Goal: Task Accomplishment & Management: Use online tool/utility

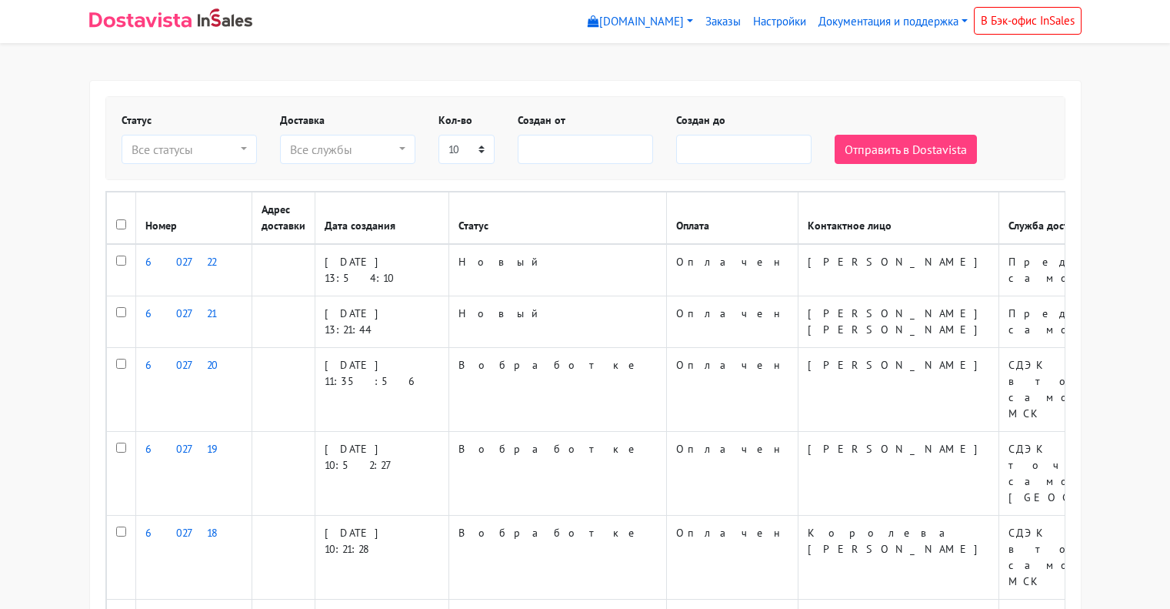
select select
click at [215, 144] on div "Все статусы" at bounding box center [185, 149] width 106 height 18
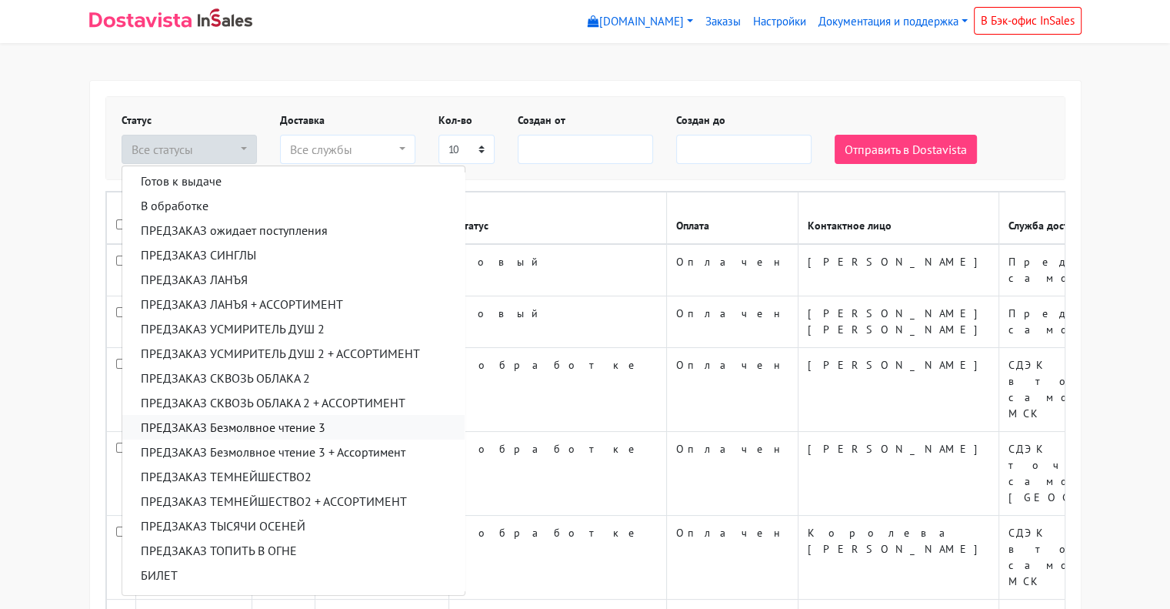
scroll to position [154, 0]
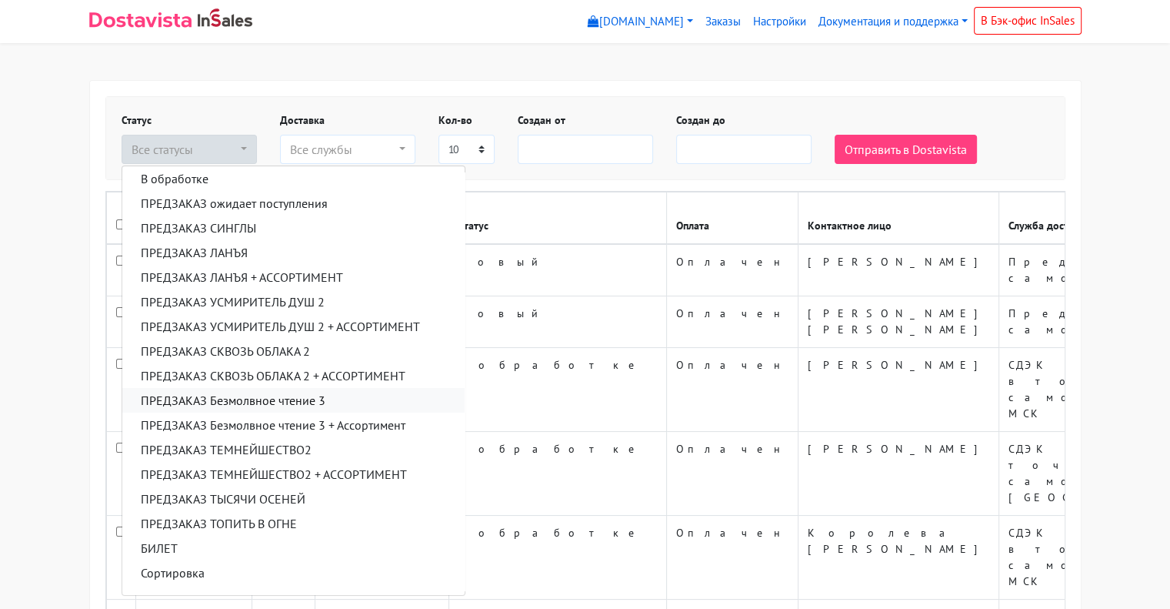
click at [272, 397] on span "ПРЕДЗАКАЗ Безмолвное чтение 3" at bounding box center [233, 400] width 185 height 18
select select "predzakaz-bezmolvnoe-chtenie-3"
click at [304, 149] on div "Все службы" at bounding box center [343, 149] width 106 height 18
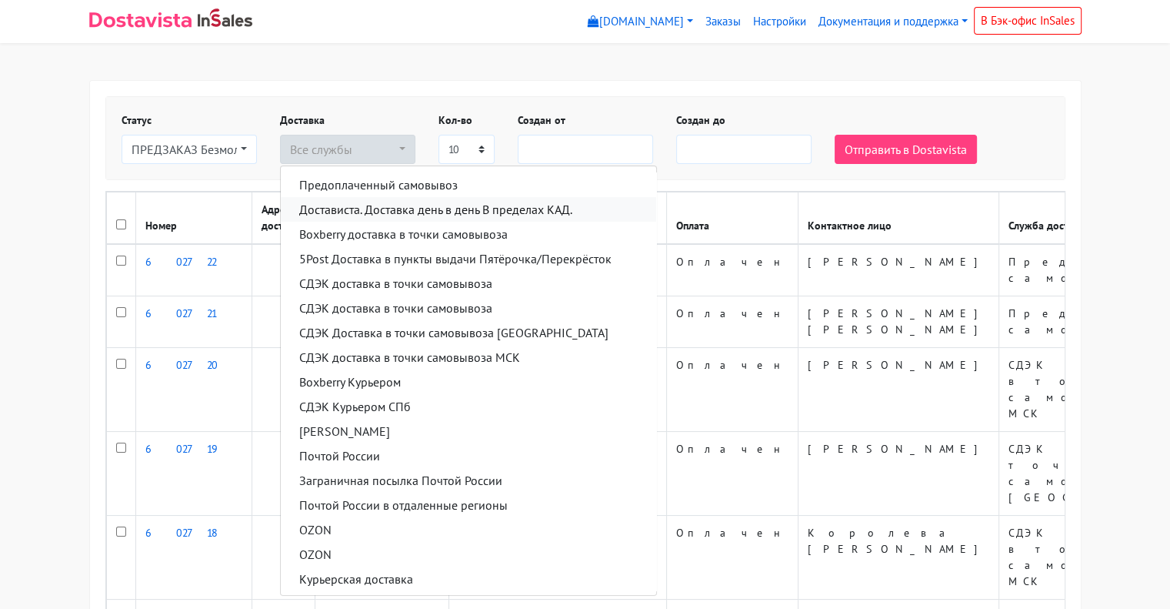
click at [351, 209] on span "Достависта. Доставка день в день В пределах КАД." at bounding box center [435, 209] width 273 height 18
select select "2394003"
click at [656, 117] on div "Создан от" at bounding box center [585, 138] width 158 height 52
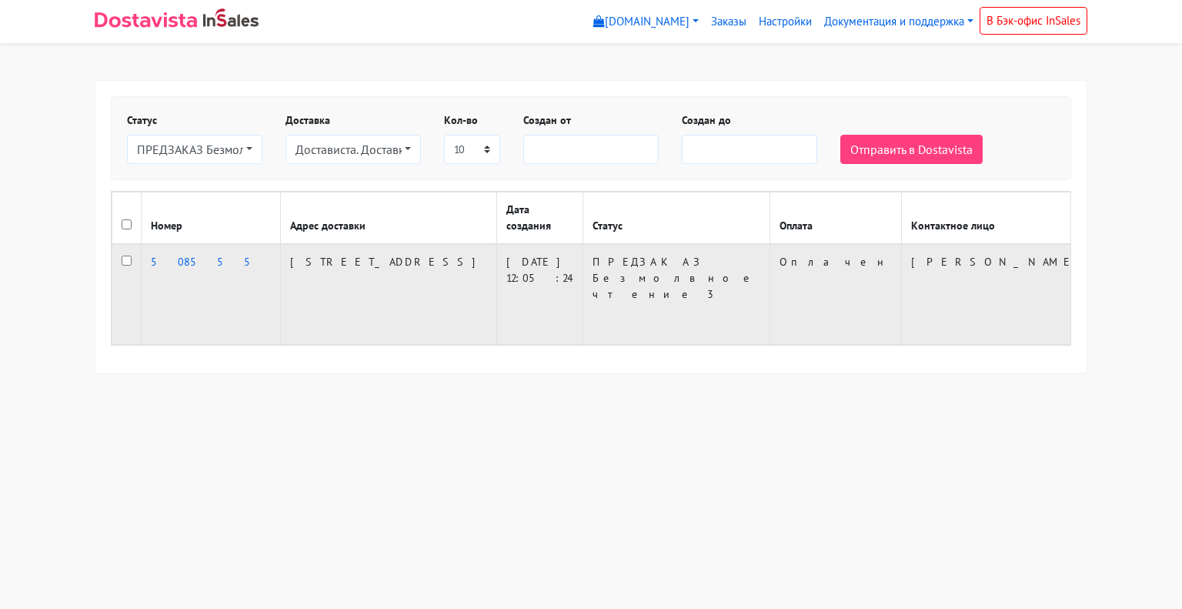
click at [125, 265] on input "checkbox" at bounding box center [127, 260] width 10 height 10
checkbox input "true"
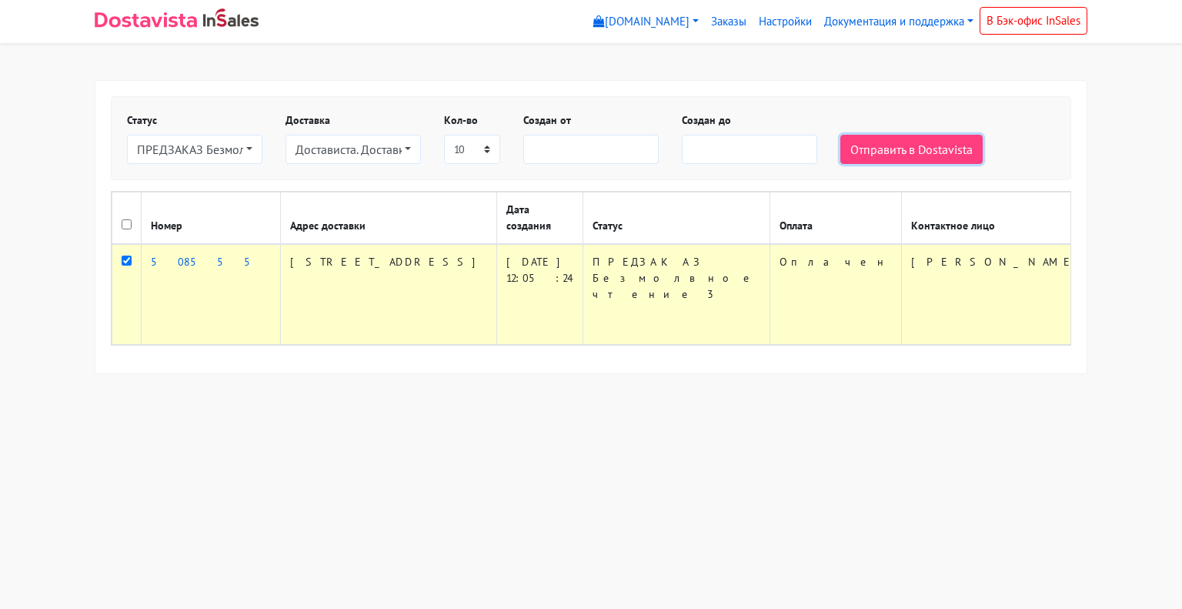
click at [857, 144] on button "Отправить в Dostavista" at bounding box center [911, 149] width 142 height 29
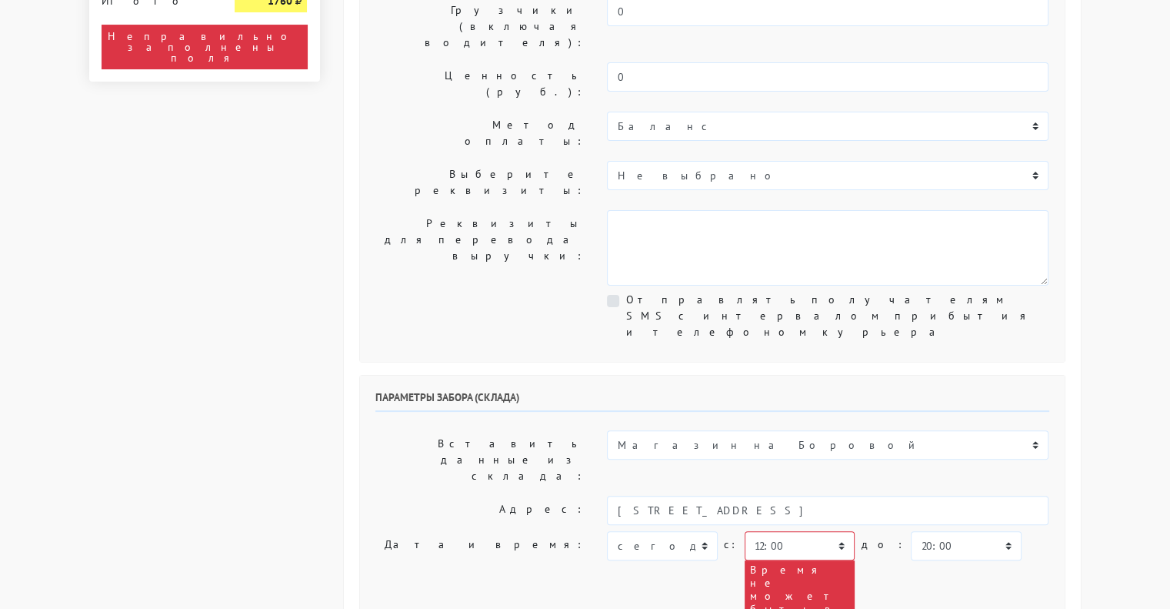
scroll to position [308, 0]
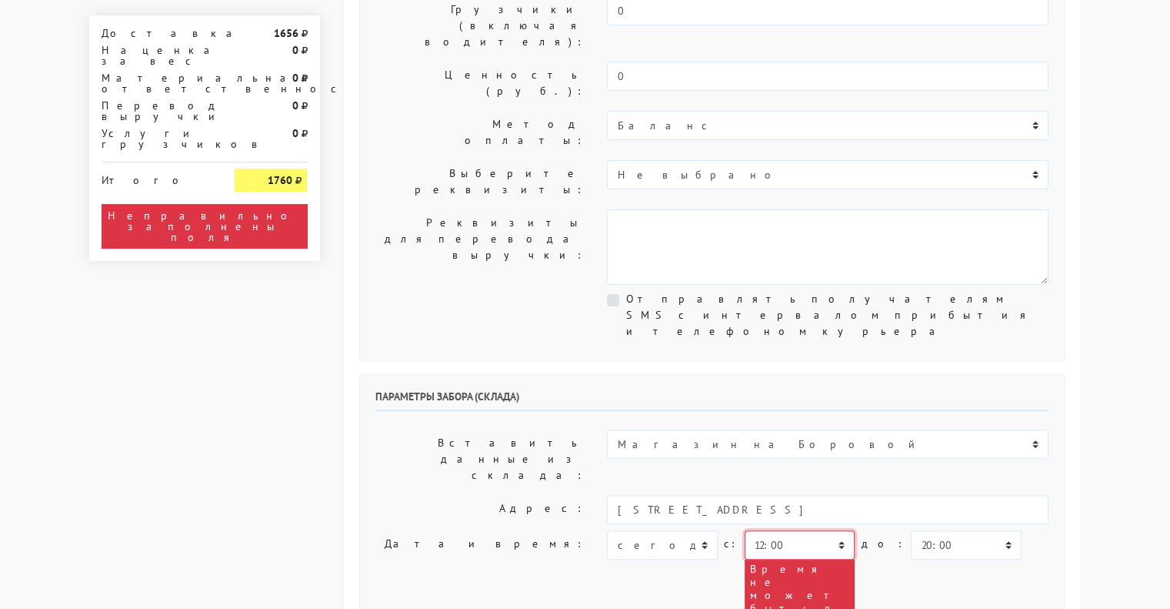
click at [772, 530] on select "00:00 00:30 01:00 01:30 02:00 02:30 03:00 03:30 04:00 04:30 05:00 05:30 06:00 0…" at bounding box center [800, 544] width 110 height 29
select select "16:00"
click at [745, 530] on select "00:00 00:30 01:00 01:30 02:00 02:30 03:00 03:30 04:00 04:30 05:00 05:30 06:00 0…" at bounding box center [800, 544] width 110 height 29
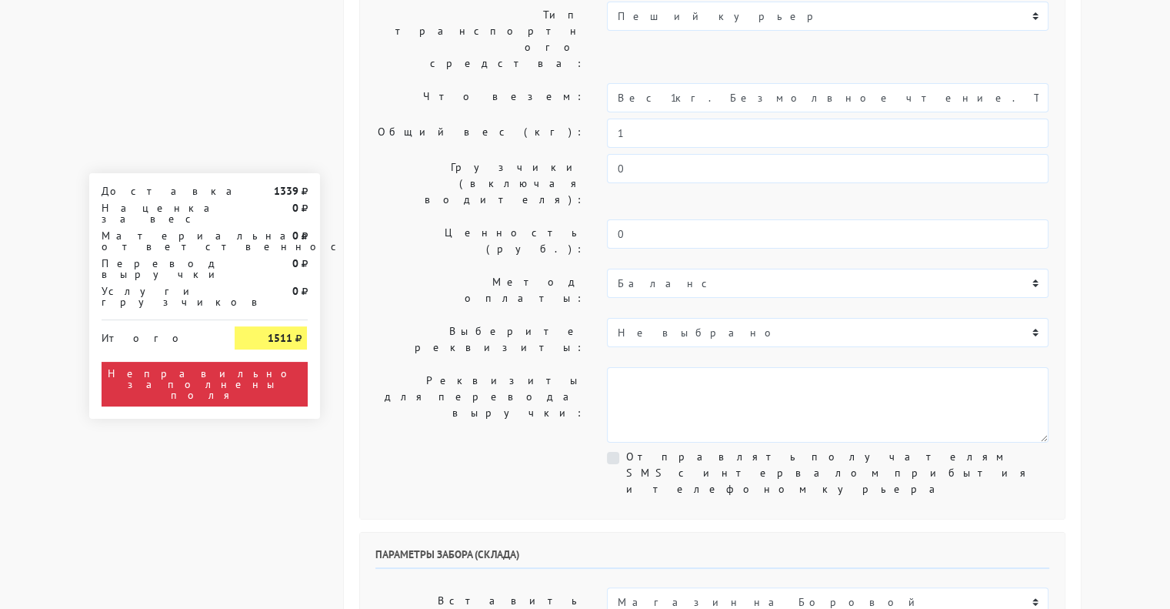
scroll to position [0, 0]
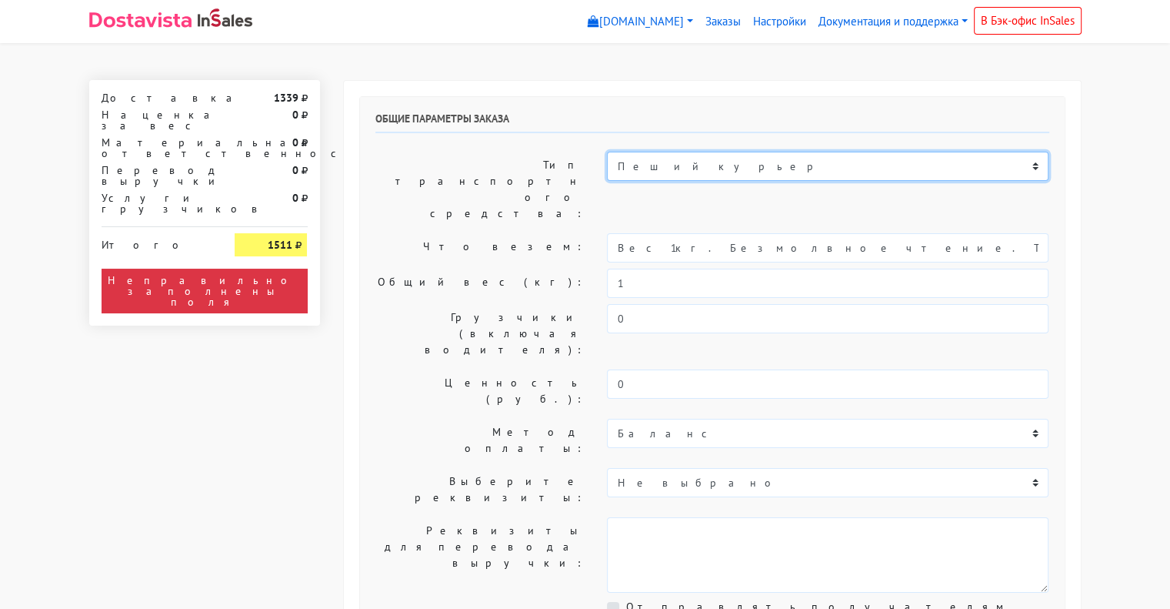
click at [651, 162] on select "Пеший курьер Легковой автомобиль Каблук (до 700 кг) Микроавтобус / портер (до 1…" at bounding box center [828, 166] width 442 height 29
click at [607, 152] on select "Пеший курьер Легковой автомобиль Каблук (до 700 кг) Микроавтобус / портер (до 1…" at bounding box center [828, 166] width 442 height 29
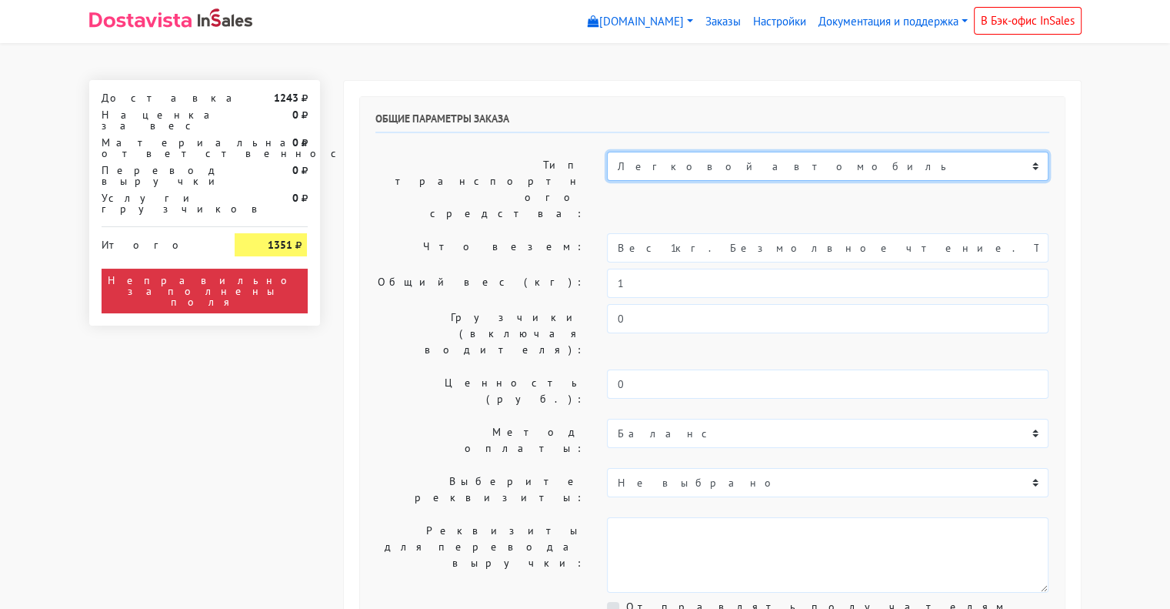
click at [659, 169] on select "Пеший курьер Легковой автомобиль Каблук (до 700 кг) Микроавтобус / портер (до 1…" at bounding box center [828, 166] width 442 height 29
click at [607, 152] on select "Пеший курьер Легковой автомобиль Каблук (до 700 кг) Микроавтобус / портер (до 1…" at bounding box center [828, 166] width 442 height 29
click at [662, 166] on select "Пеший курьер Легковой автомобиль Каблук (до 700 кг) Микроавтобус / портер (до 1…" at bounding box center [828, 166] width 442 height 29
select select "7"
click at [607, 152] on select "Пеший курьер Легковой автомобиль Каблук (до 700 кг) Микроавтобус / портер (до 1…" at bounding box center [828, 166] width 442 height 29
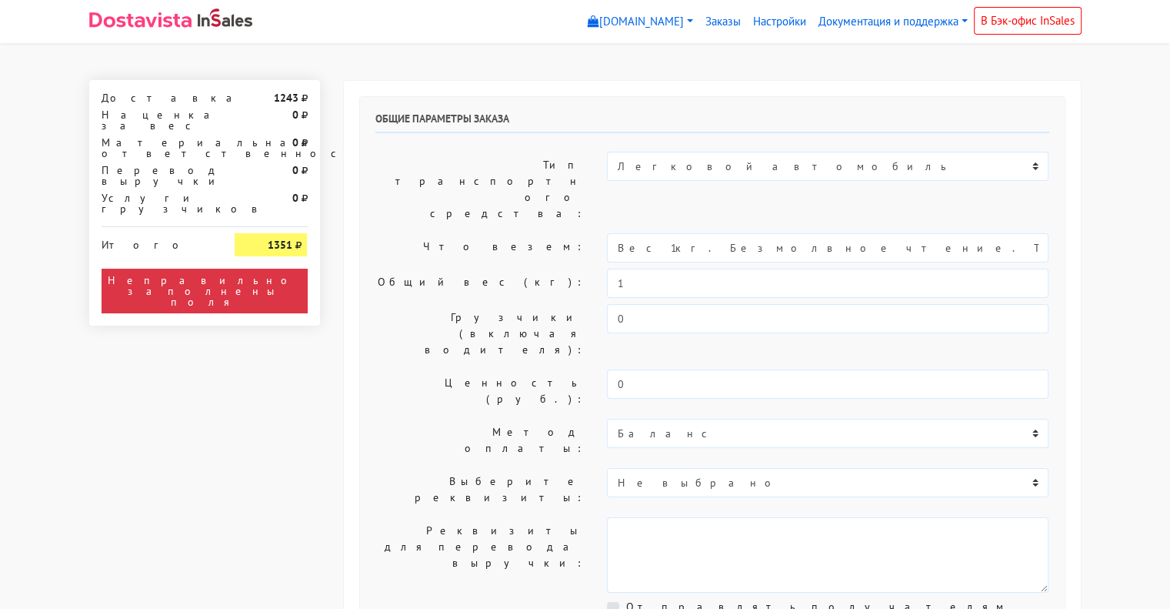
click at [384, 369] on label "Ценность (руб.):" at bounding box center [480, 390] width 232 height 43
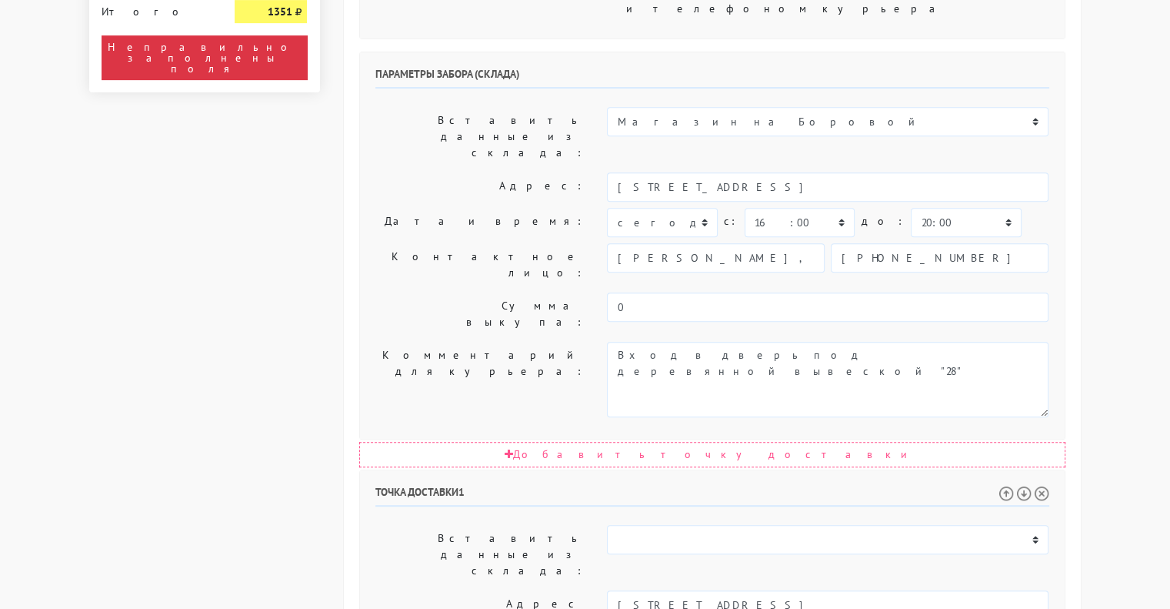
scroll to position [692, 0]
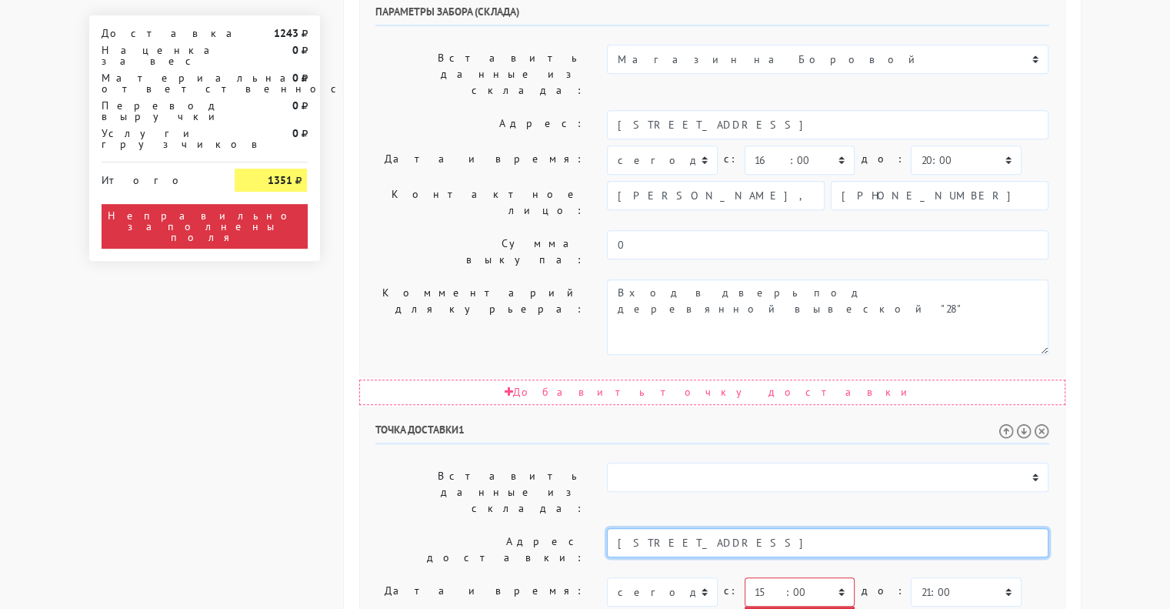
drag, startPoint x: 699, startPoint y: 302, endPoint x: 471, endPoint y: 295, distance: 227.9
click at [471, 528] on div "Адрес доставки: [STREET_ADDRESS]" at bounding box center [712, 549] width 697 height 43
click at [839, 528] on input "[PERSON_NAME][STREET_ADDRESS]" at bounding box center [828, 542] width 442 height 29
drag, startPoint x: 839, startPoint y: 311, endPoint x: 602, endPoint y: 301, distance: 237.2
click at [602, 528] on div "[PERSON_NAME][STREET_ADDRESS]" at bounding box center [828, 549] width 465 height 43
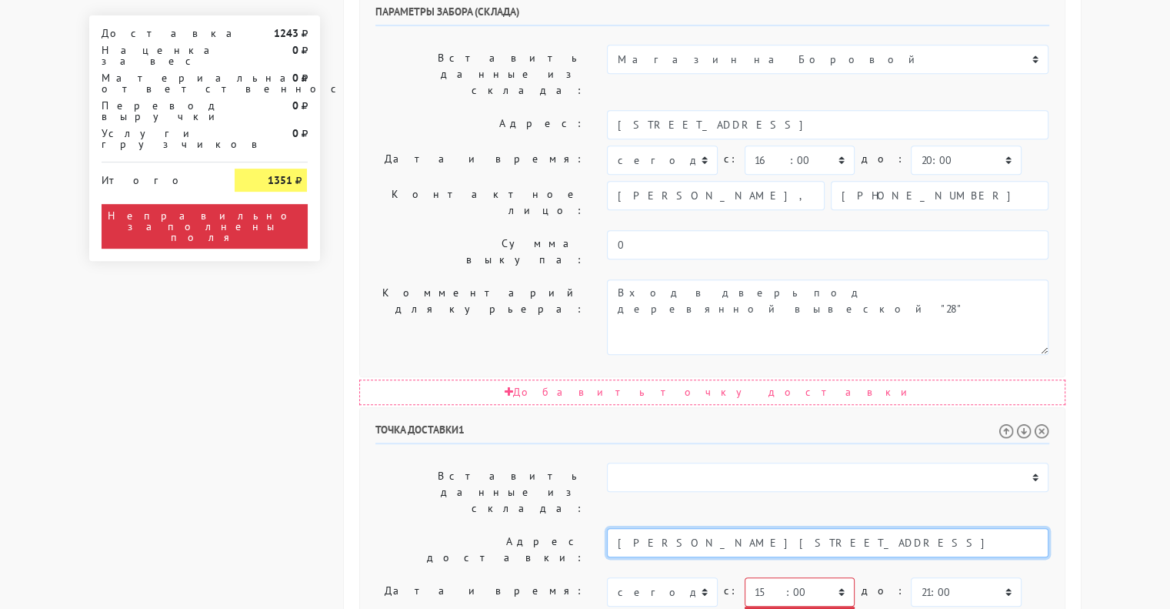
type input "[PERSON_NAME][STREET_ADDRESS]"
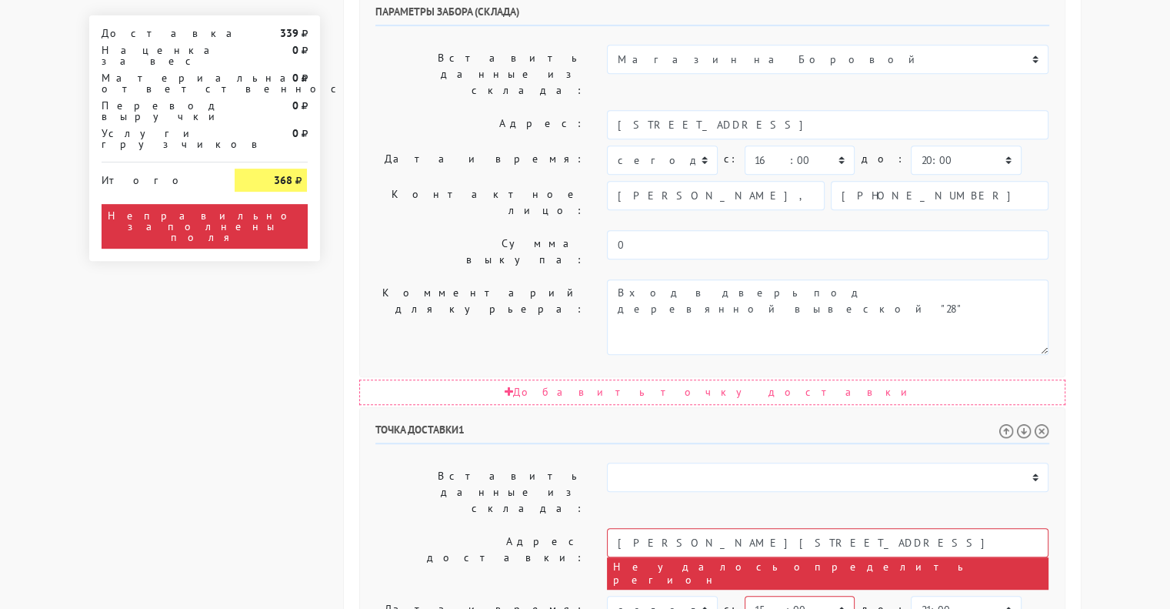
click at [1111, 322] on body "[DOMAIN_NAME] [DOMAIN_NAME] Выйти Заказы Настройки 339" at bounding box center [585, 258] width 1170 height 1901
click at [197, 436] on div "Доставка 339 Наценка за вес 0 Материальная ответственность 0 Перевод выручки 0 …" at bounding box center [205, 298] width 254 height 1821
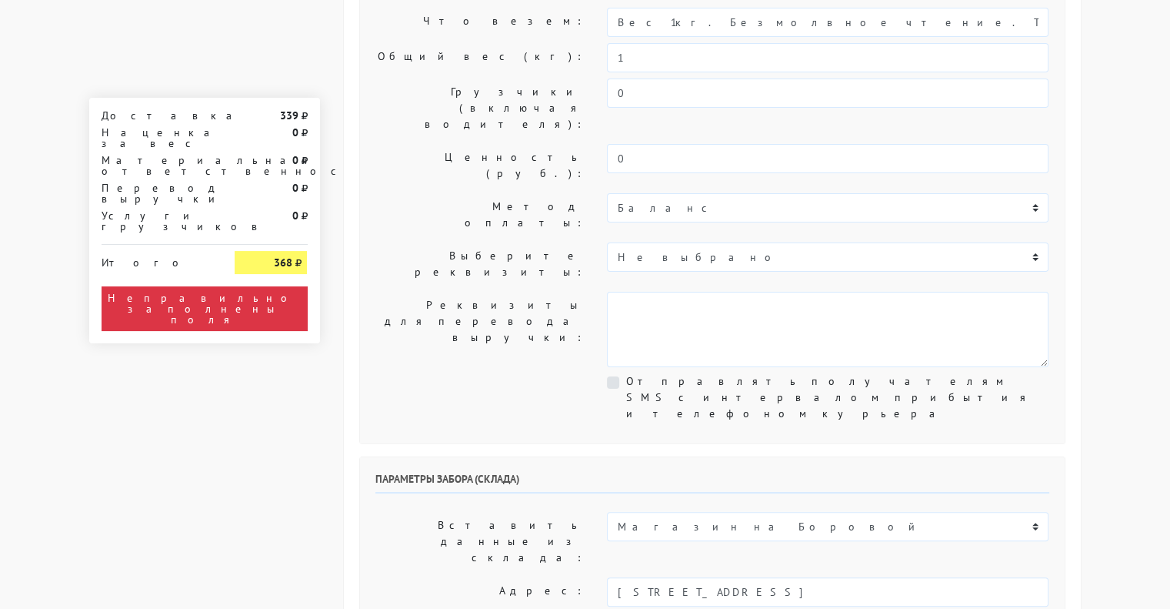
scroll to position [0, 0]
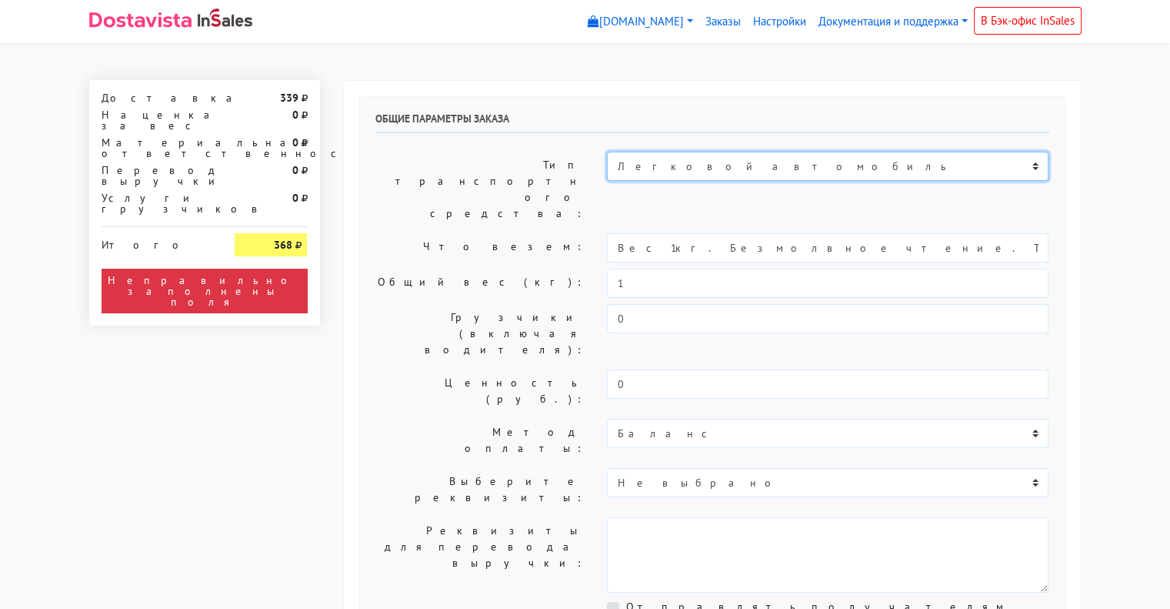
click at [709, 168] on select "Пеший курьер Легковой автомобиль Каблук (до 700 кг) Микроавтобус / портер (до 1…" at bounding box center [828, 166] width 442 height 29
select select "6"
click at [607, 152] on select "Пеший курьер Легковой автомобиль Каблук (до 700 кг) Микроавтобус / портер (до 1…" at bounding box center [828, 166] width 442 height 29
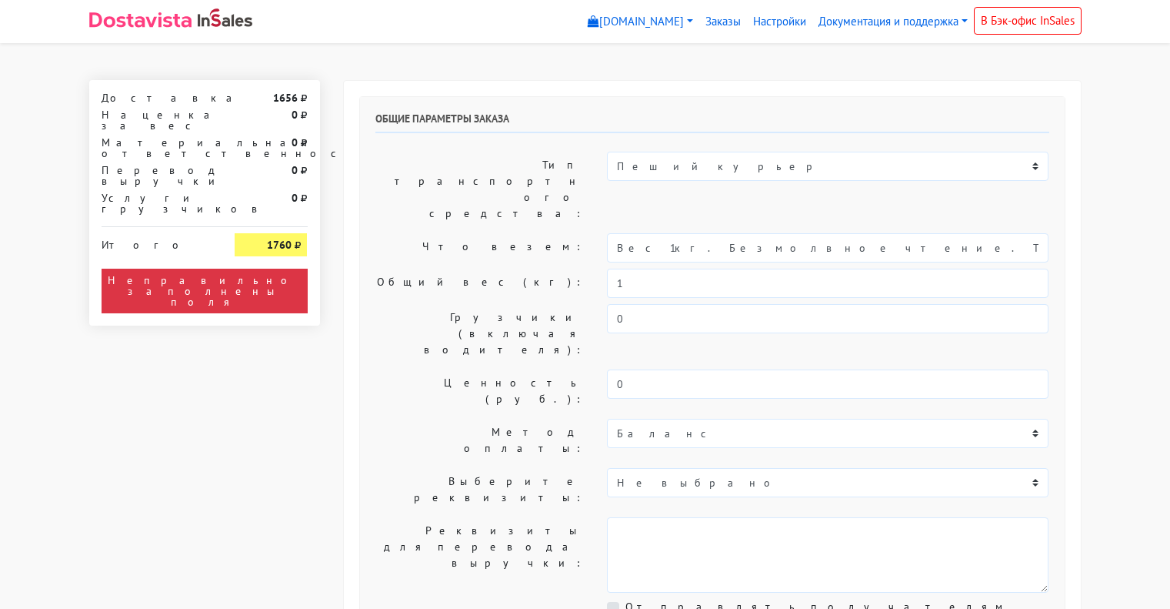
select select "12:00"
